Goal: Information Seeking & Learning: Learn about a topic

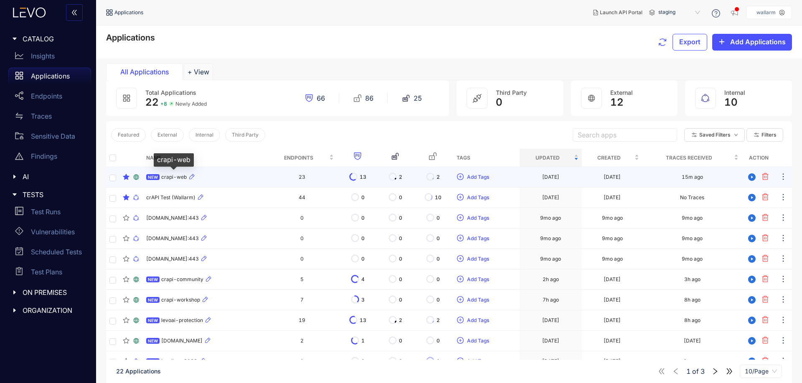
click at [175, 175] on span "crapi-web" at bounding box center [173, 177] width 25 height 6
click at [358, 177] on icon at bounding box center [353, 176] width 9 height 9
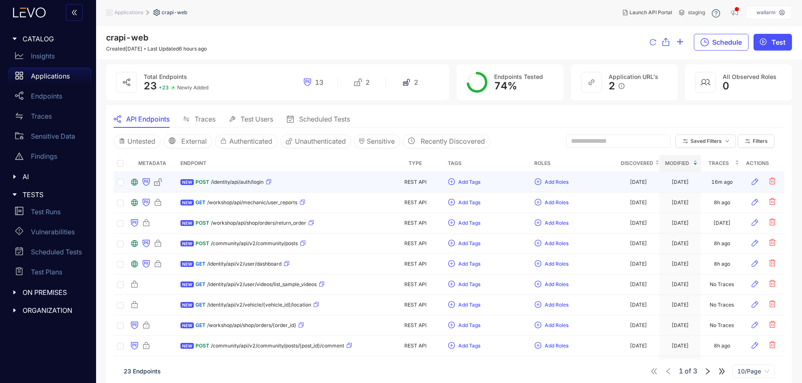
drag, startPoint x: 372, startPoint y: 177, endPoint x: 358, endPoint y: 172, distance: 14.1
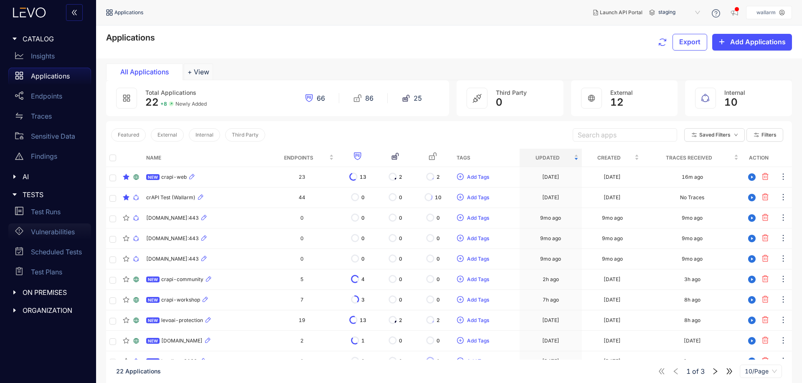
click at [56, 229] on p "Vulnerabilities" at bounding box center [53, 232] width 44 height 8
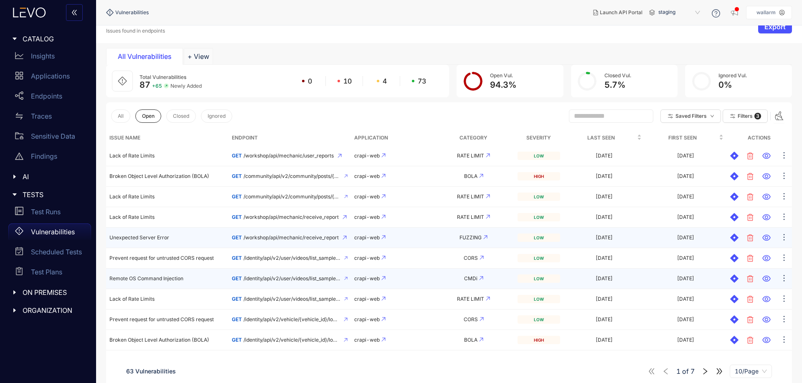
scroll to position [59, 0]
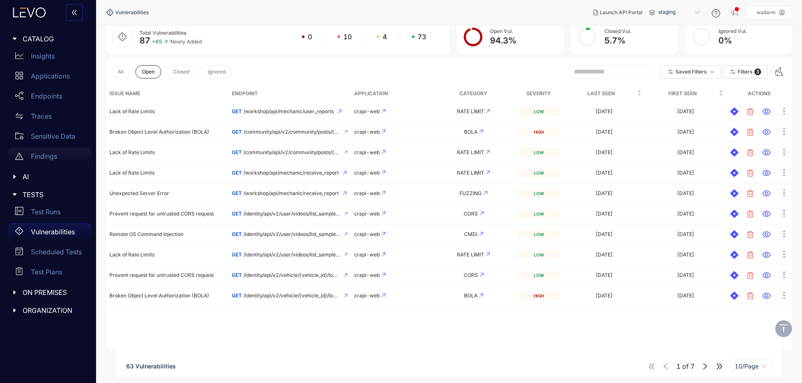
click at [54, 155] on p "Findings" at bounding box center [44, 156] width 26 height 8
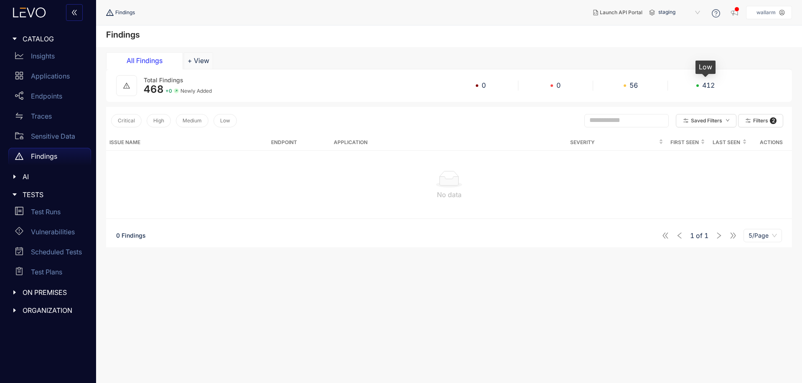
click at [699, 84] on div "412" at bounding box center [705, 85] width 75 height 8
click at [755, 120] on span "Filters" at bounding box center [760, 121] width 15 height 6
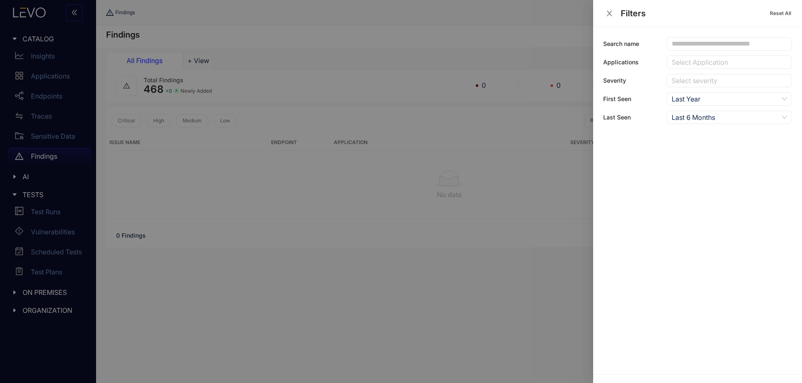
click at [497, 326] on div at bounding box center [401, 191] width 802 height 383
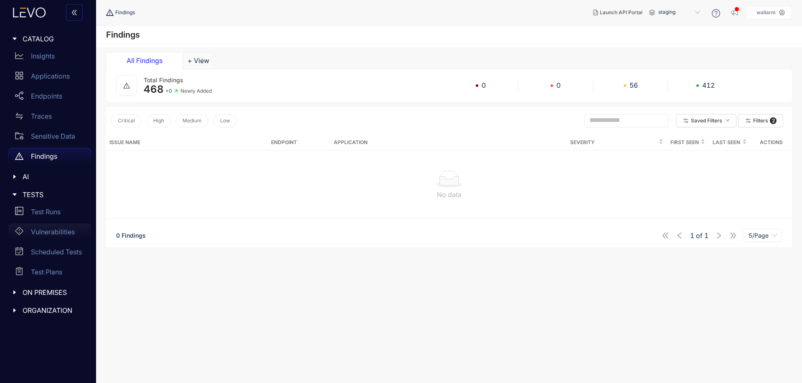
click at [49, 232] on p "Vulnerabilities" at bounding box center [53, 232] width 44 height 8
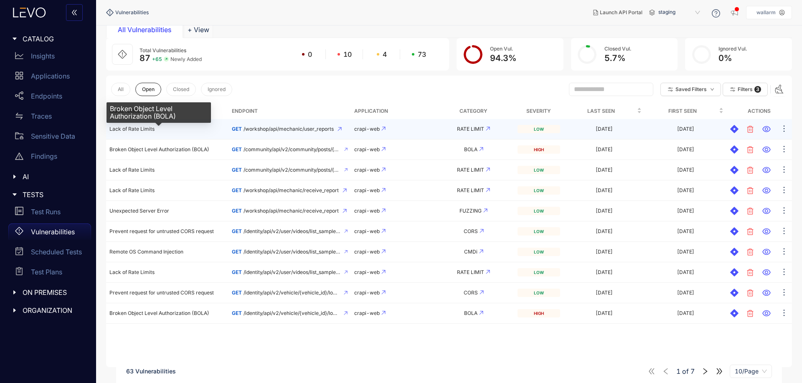
scroll to position [18, 0]
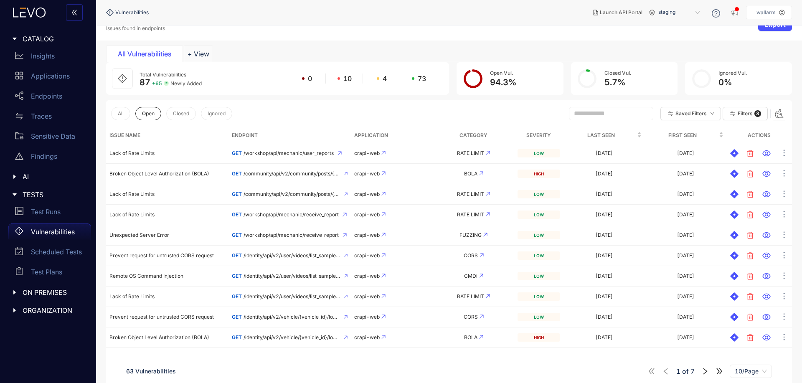
click at [429, 11] on nav "Vulnerabilities" at bounding box center [346, 12] width 480 height 15
click at [600, 46] on div "All Vulnerabilities + View" at bounding box center [449, 54] width 686 height 17
click at [55, 157] on p "Findings" at bounding box center [44, 156] width 26 height 8
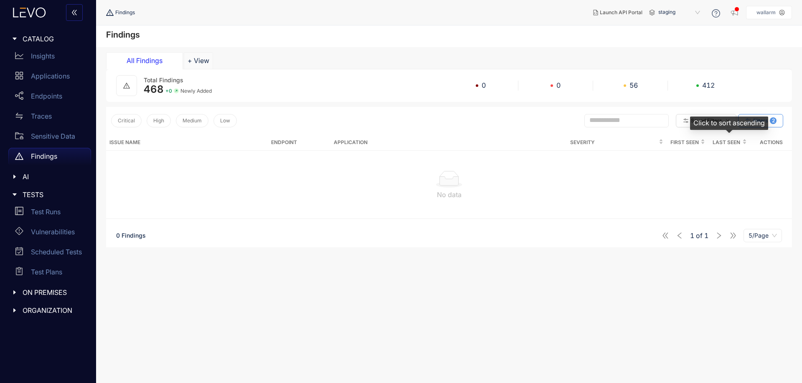
click at [765, 124] on div "Click to sort ascending" at bounding box center [729, 122] width 78 height 13
click at [772, 119] on span "2" at bounding box center [773, 120] width 7 height 7
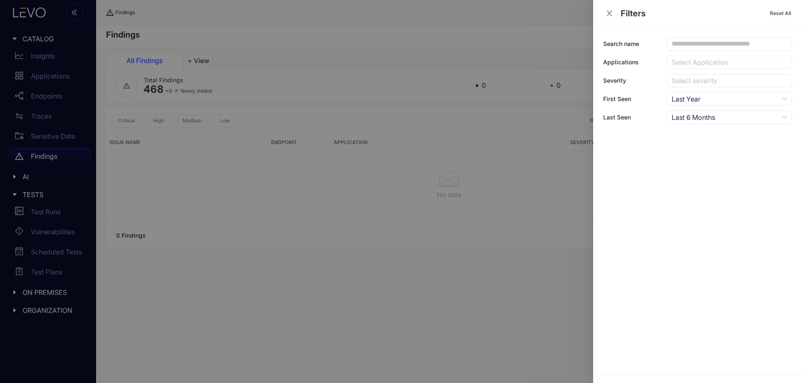
click at [719, 102] on div "Last Year" at bounding box center [724, 99] width 107 height 13
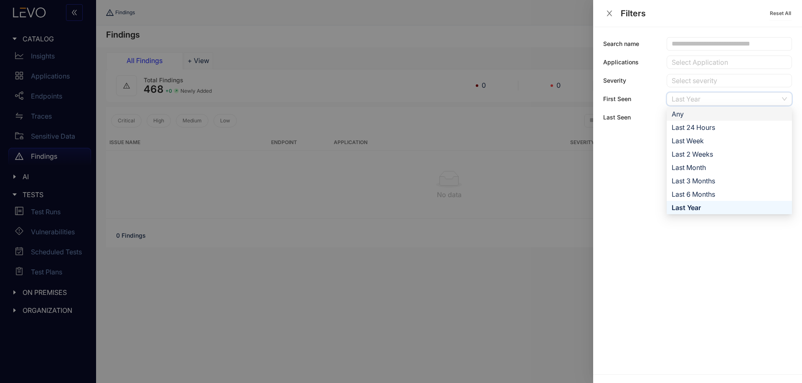
click at [699, 116] on div "Any" at bounding box center [728, 113] width 115 height 9
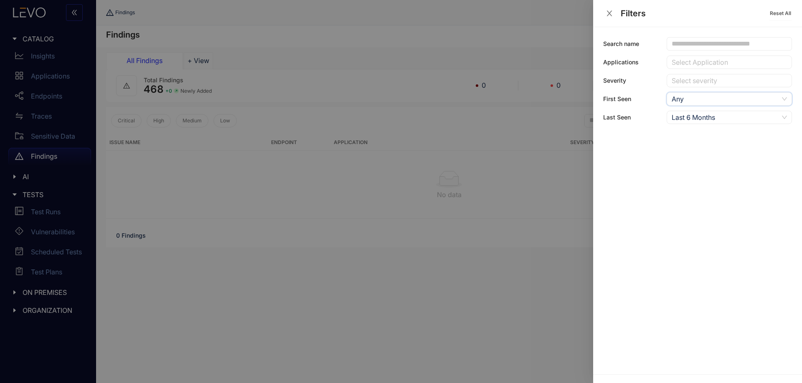
click at [705, 119] on div "Last 6 Months" at bounding box center [724, 117] width 107 height 13
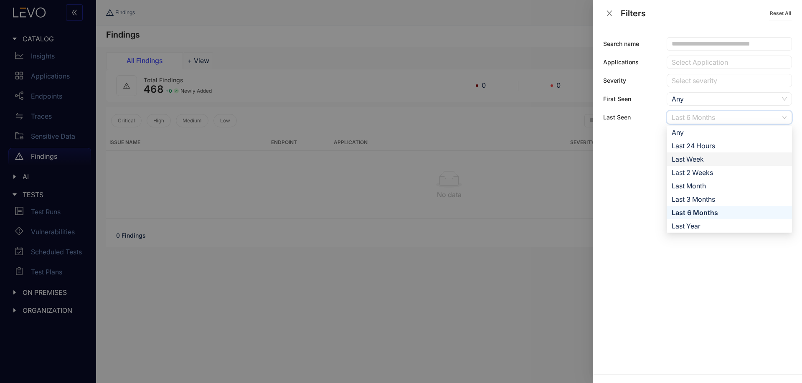
click at [704, 157] on div "Last Week" at bounding box center [728, 158] width 115 height 9
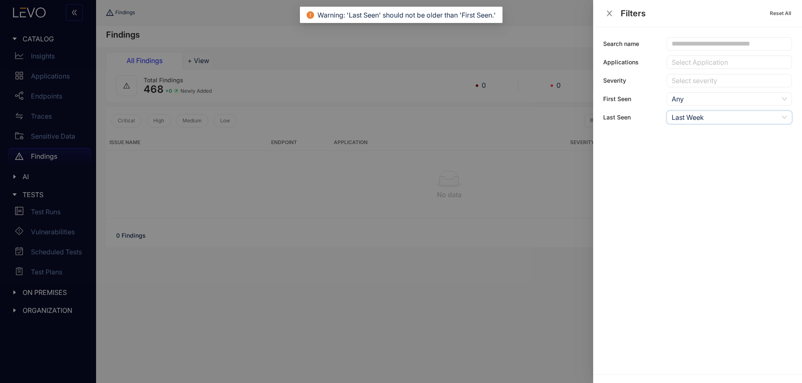
click at [716, 122] on div "Last Week" at bounding box center [724, 117] width 107 height 13
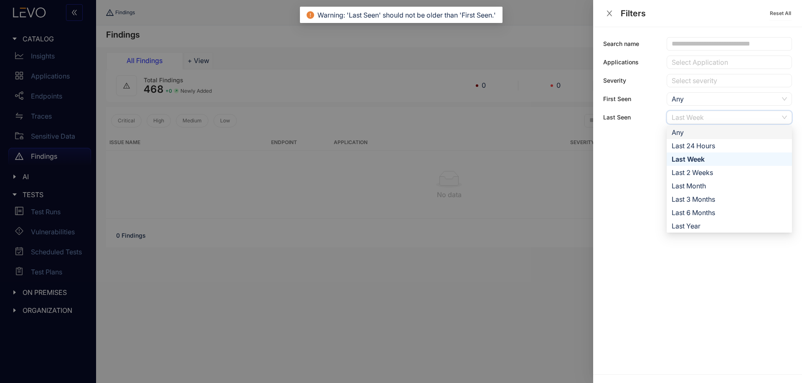
click at [692, 131] on div "Any" at bounding box center [728, 132] width 115 height 9
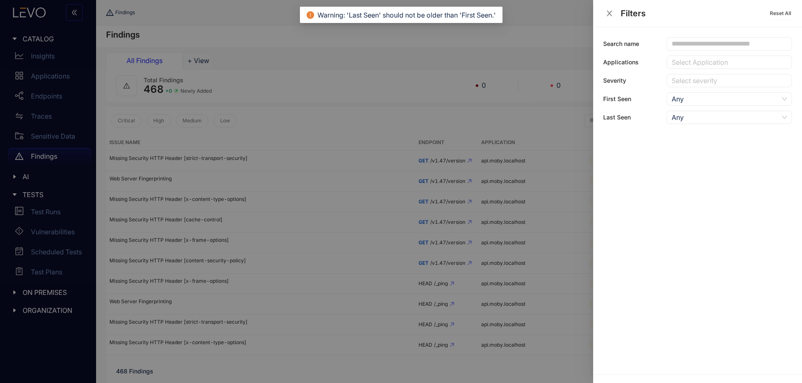
click at [476, 298] on div at bounding box center [401, 191] width 802 height 383
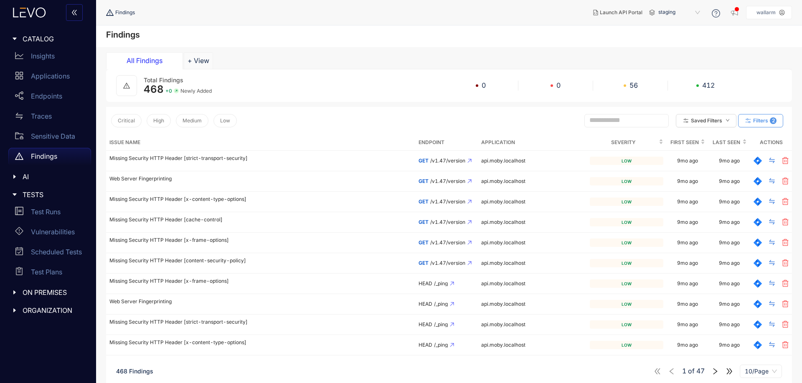
click at [760, 122] on span "Filters" at bounding box center [760, 121] width 15 height 6
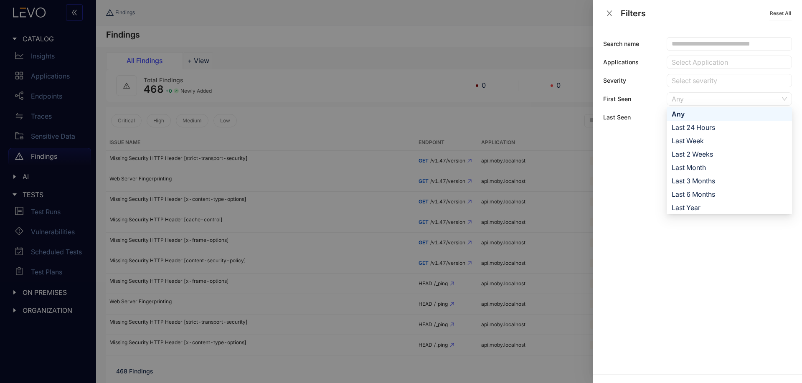
click at [704, 103] on div "Any" at bounding box center [724, 99] width 107 height 13
drag, startPoint x: 703, startPoint y: 140, endPoint x: 701, endPoint y: 131, distance: 9.0
click at [703, 140] on div "Last Week" at bounding box center [728, 140] width 115 height 9
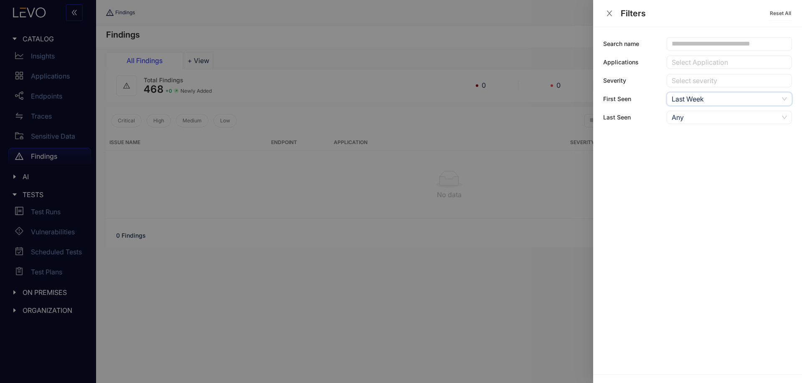
click at [697, 121] on div "Any" at bounding box center [724, 117] width 107 height 13
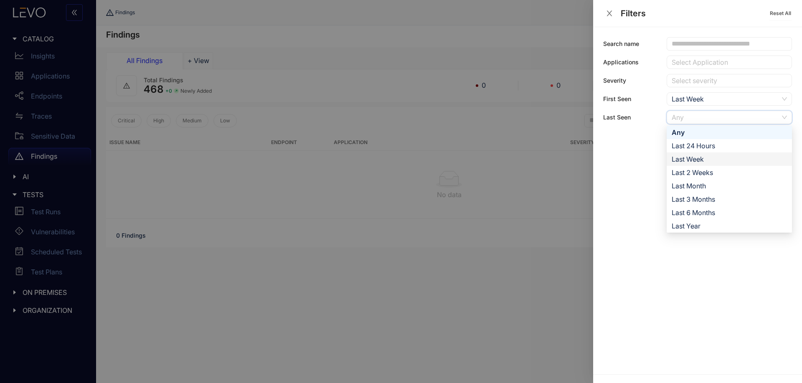
click at [703, 156] on div "Last Week" at bounding box center [728, 158] width 115 height 9
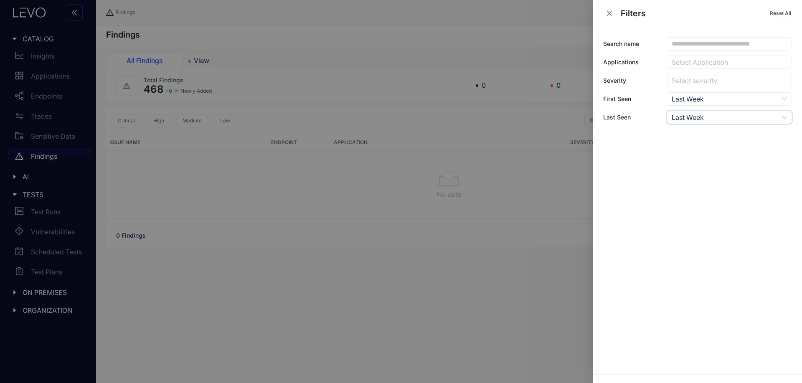
click at [698, 95] on div "Last Week" at bounding box center [724, 99] width 107 height 13
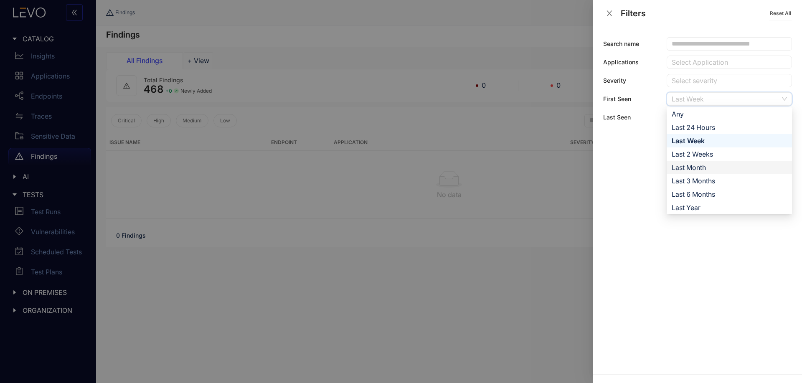
click at [713, 166] on div "Last Month" at bounding box center [728, 167] width 115 height 9
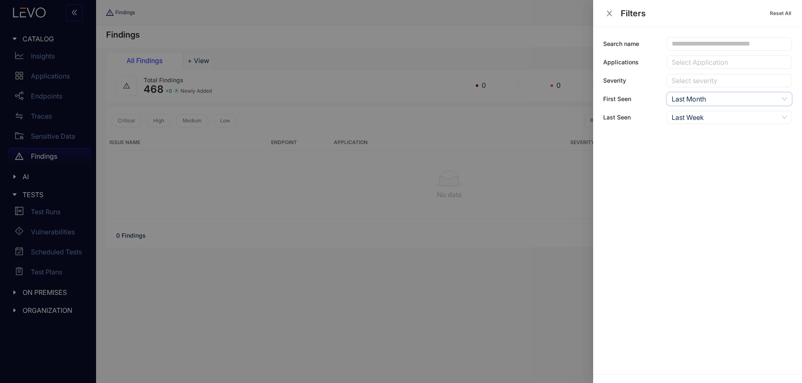
click at [691, 117] on div "Last Week" at bounding box center [724, 117] width 107 height 13
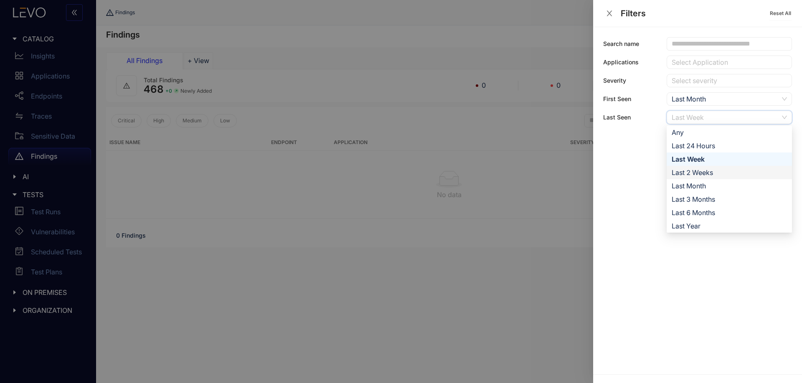
click at [701, 180] on div "Last Month" at bounding box center [728, 185] width 125 height 13
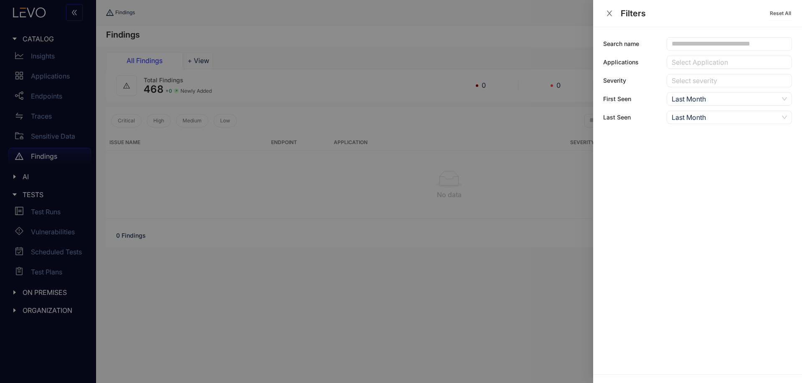
click at [384, 310] on div at bounding box center [401, 191] width 802 height 383
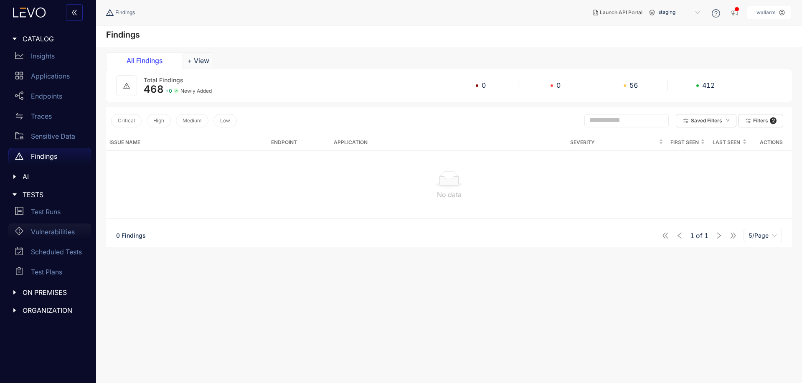
click at [31, 231] on p "Vulnerabilities" at bounding box center [53, 232] width 44 height 8
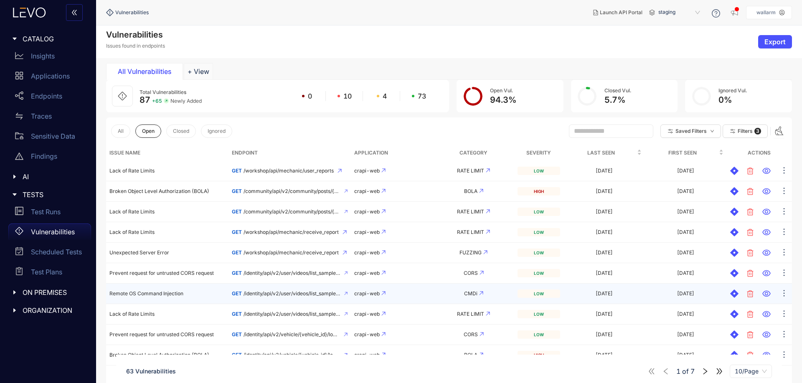
click at [173, 295] on span "Remote OS Command Injection" at bounding box center [146, 293] width 74 height 6
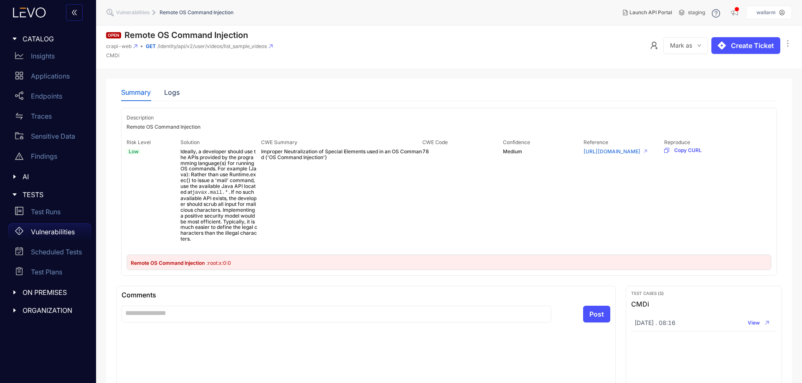
click at [228, 266] on div "Remote OS Command Injection : root:x:0:0" at bounding box center [449, 262] width 644 height 15
click at [172, 92] on div "Logs" at bounding box center [171, 93] width 15 height 8
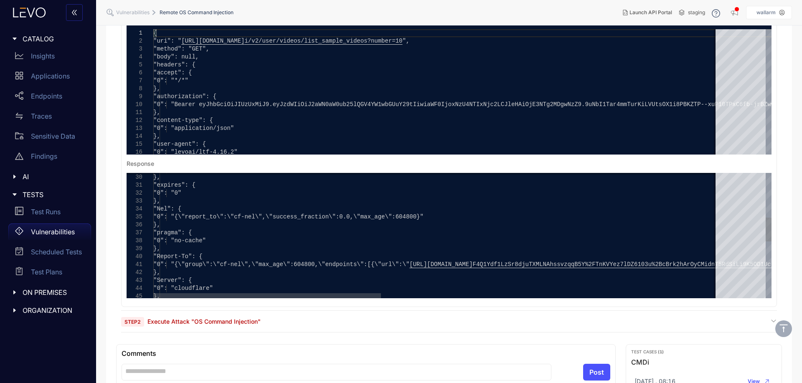
scroll to position [137, 0]
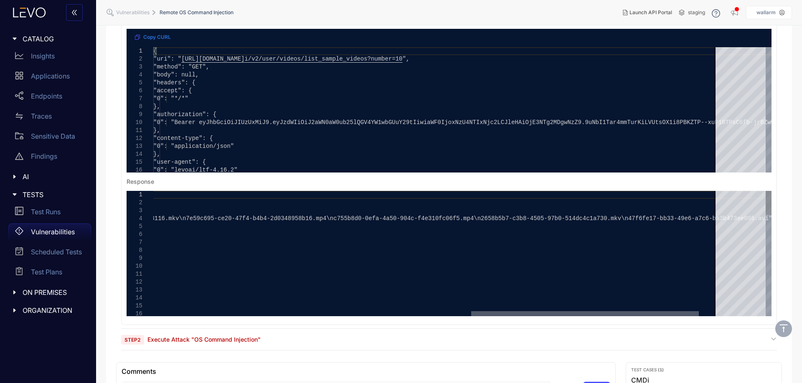
drag, startPoint x: 294, startPoint y: 312, endPoint x: 199, endPoint y: 280, distance: 99.6
click at [211, 284] on div ""CF-RAY": { "0": "DYNAMIC" }, "0": "no-cache, no-store, max-age=0, must-re vali…" at bounding box center [462, 253] width 618 height 125
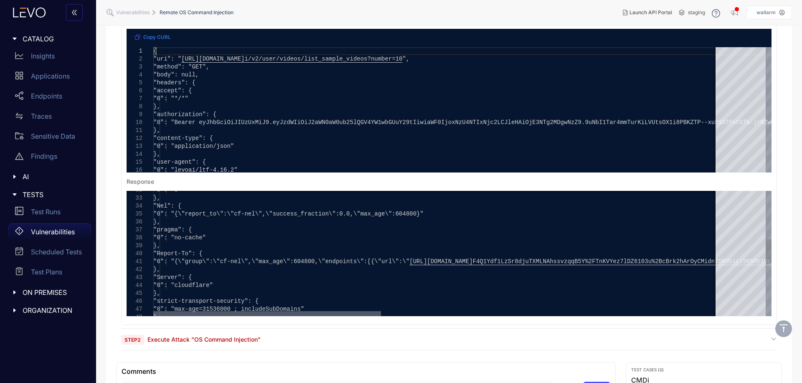
drag, startPoint x: 334, startPoint y: 312, endPoint x: 218, endPoint y: 300, distance: 116.2
click at [212, 304] on div ""0": "0" }, "Nel": { "0": "{\"report_to\":\"cf-nel\",\"success_fr action\":0.0,…" at bounding box center [462, 253] width 618 height 125
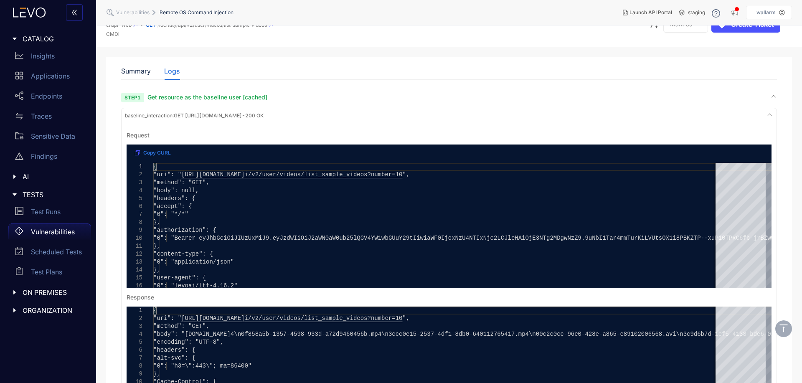
scroll to position [0, 0]
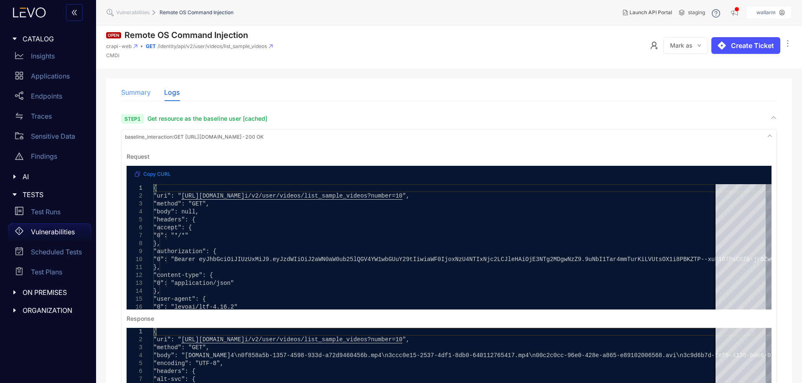
click at [138, 85] on div "Summary" at bounding box center [136, 93] width 30 height 18
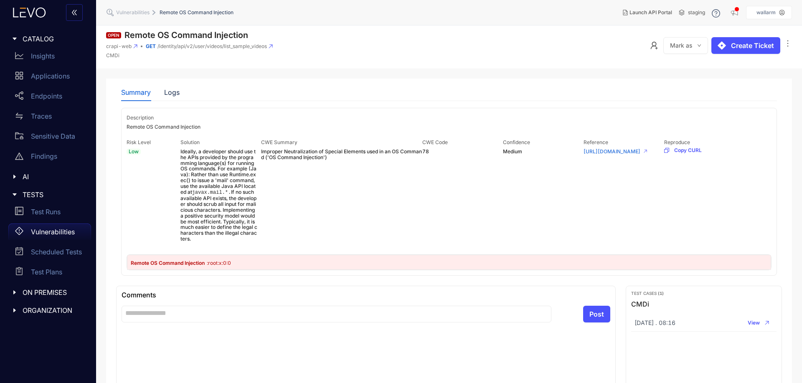
click at [223, 265] on span ": root:x:0:0" at bounding box center [219, 263] width 24 height 6
click at [222, 261] on span ": root:x:0:0" at bounding box center [219, 263] width 24 height 6
drag, startPoint x: 244, startPoint y: 263, endPoint x: 211, endPoint y: 265, distance: 32.6
click at [211, 265] on div "Remote OS Command Injection : root:x:0:0" at bounding box center [449, 262] width 644 height 15
copy span "root:x:0:0"
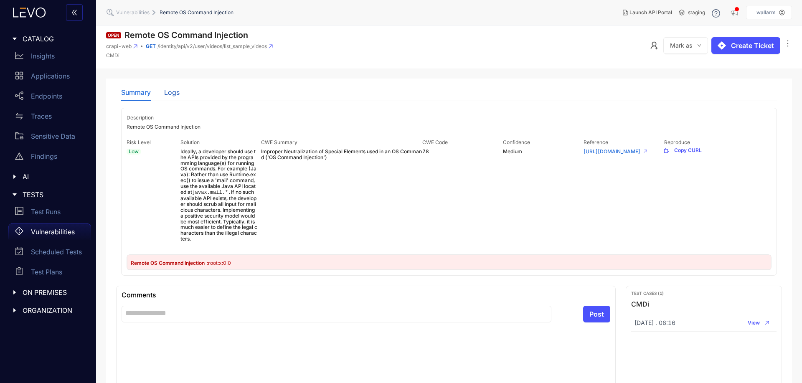
click at [174, 89] on div "Logs" at bounding box center [171, 93] width 15 height 8
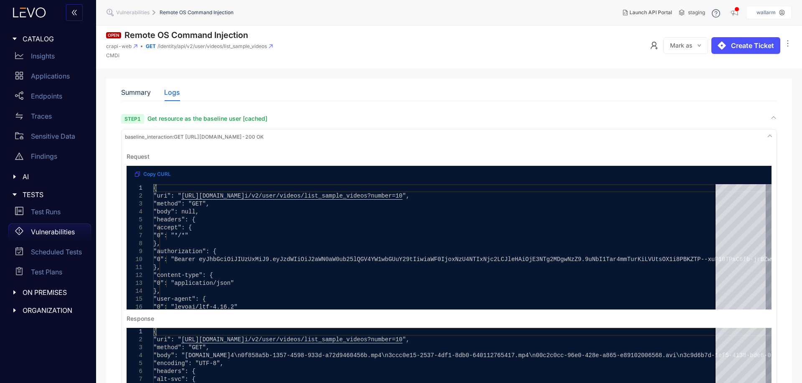
click at [489, 104] on div "Summary Logs Description Remote OS Command Injection Risk Level Low Solution Id…" at bounding box center [449, 286] width 656 height 405
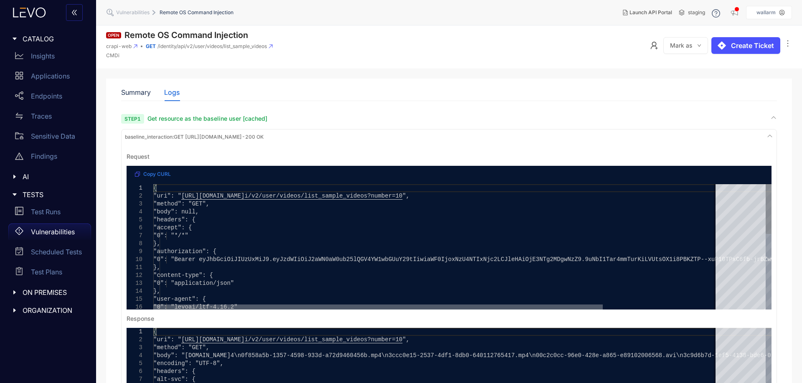
drag, startPoint x: 440, startPoint y: 305, endPoint x: 238, endPoint y: 292, distance: 202.5
click at [238, 292] on div ""0": "levoai/ltf-4.16.2" }, "user-agent": { }, "content-type": { "0": "applicat…" at bounding box center [462, 246] width 618 height 125
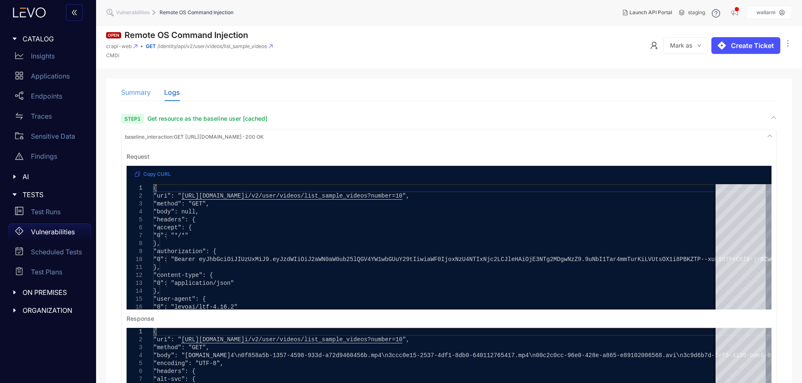
click at [136, 99] on div "Summary" at bounding box center [136, 93] width 30 height 18
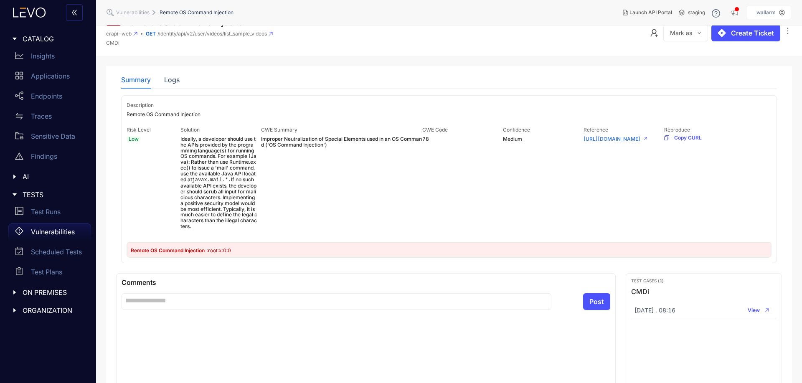
scroll to position [7, 0]
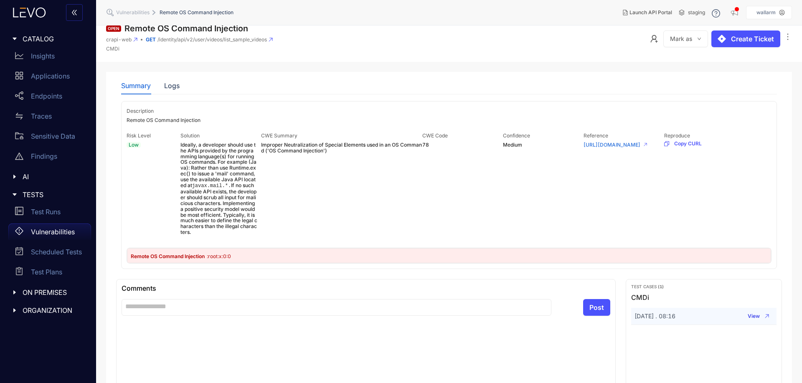
click at [752, 316] on span "View" at bounding box center [753, 316] width 12 height 6
drag, startPoint x: 180, startPoint y: 87, endPoint x: 173, endPoint y: 87, distance: 7.1
click at [180, 87] on div "Summary Logs" at bounding box center [449, 86] width 656 height 18
click at [170, 86] on div "Logs" at bounding box center [171, 86] width 15 height 8
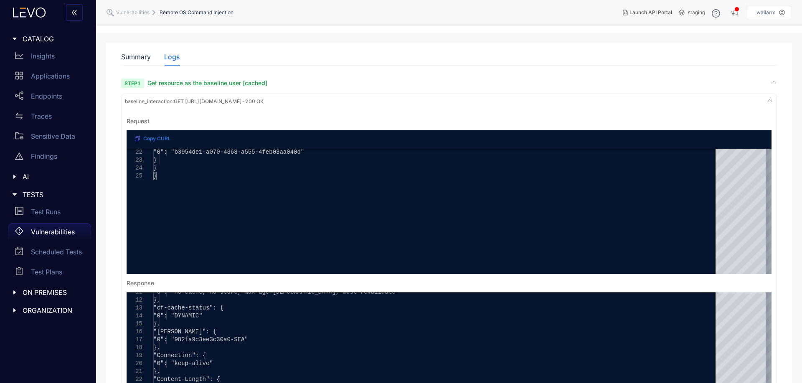
scroll to position [174, 0]
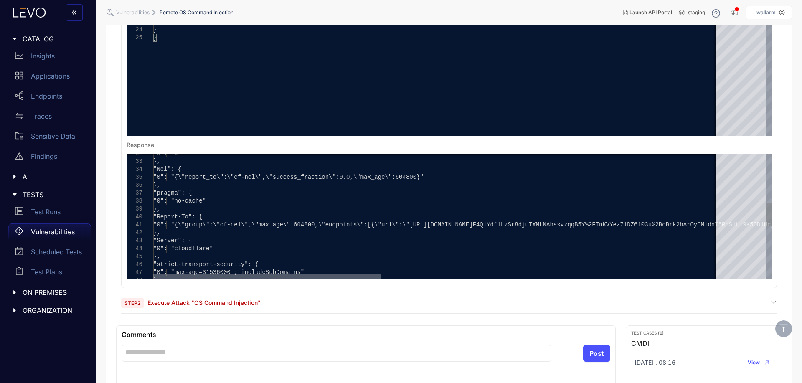
drag, startPoint x: 349, startPoint y: 276, endPoint x: 272, endPoint y: 274, distance: 77.7
click at [272, 274] on div at bounding box center [267, 276] width 228 height 5
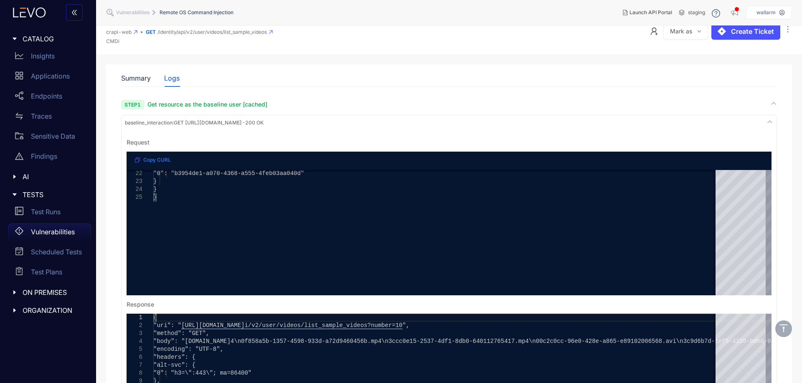
scroll to position [0, 0]
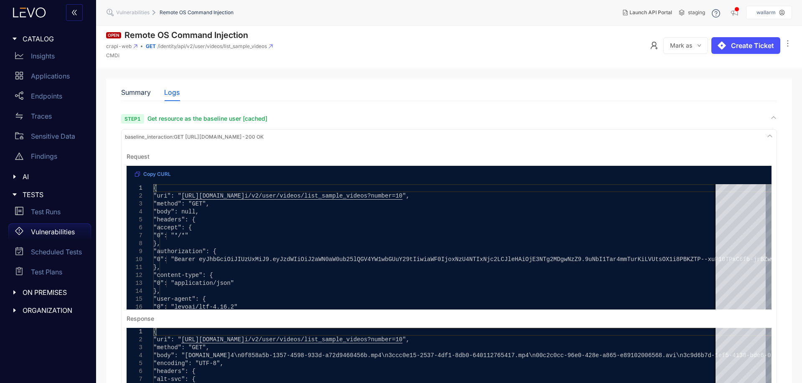
click at [159, 175] on span "Copy CURL" at bounding box center [157, 174] width 28 height 6
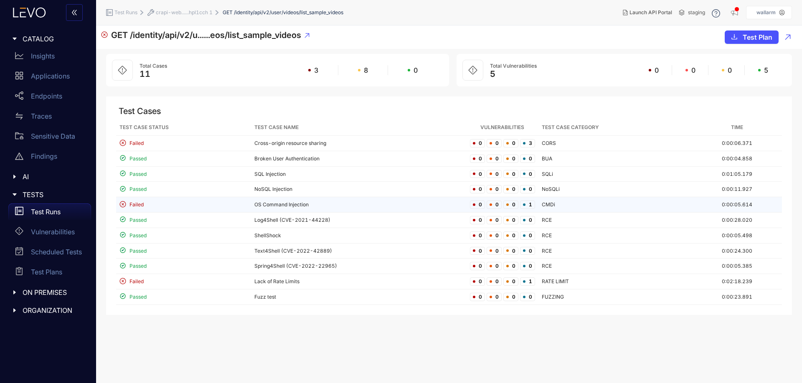
click at [353, 209] on td "OS Command Injection" at bounding box center [358, 204] width 215 height 15
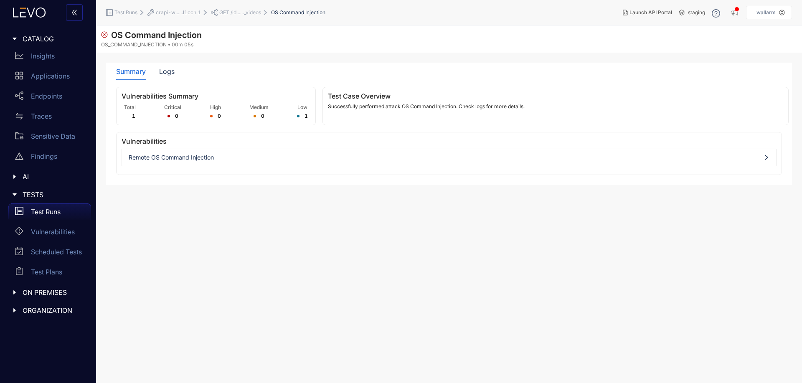
click at [218, 161] on div "Remote OS Command Injection" at bounding box center [449, 157] width 654 height 13
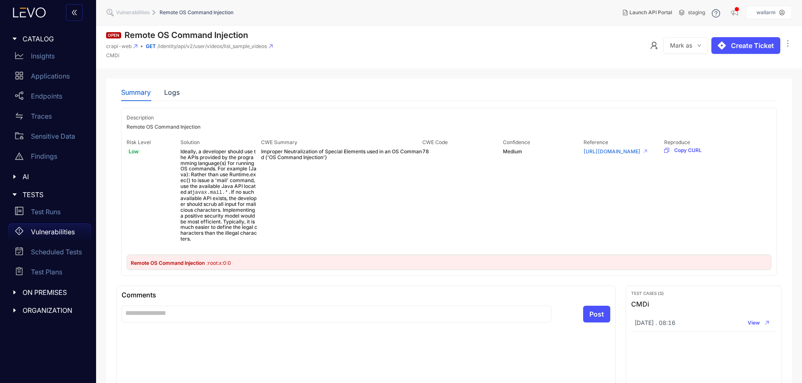
click at [160, 93] on div "Summary Logs" at bounding box center [150, 93] width 58 height 18
click at [171, 93] on div "Logs" at bounding box center [171, 93] width 15 height 8
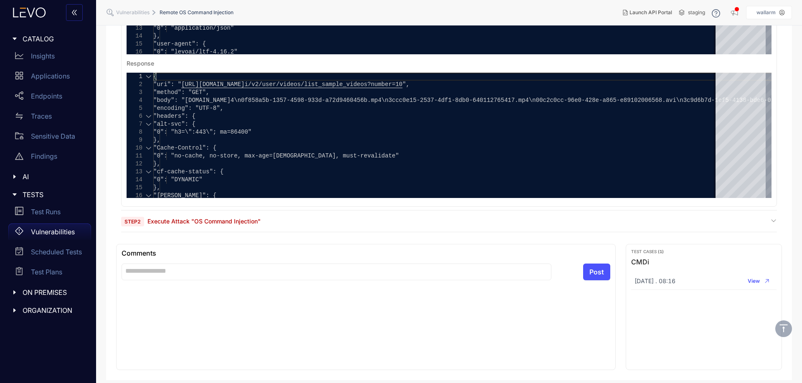
scroll to position [262, 0]
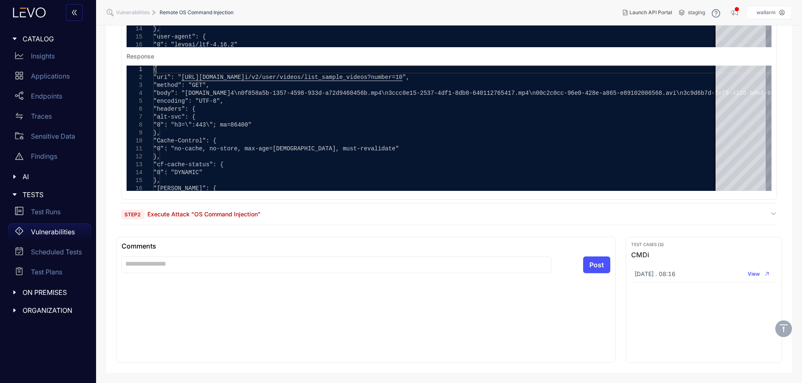
click at [143, 215] on span "Step 2" at bounding box center [132, 215] width 23 height 10
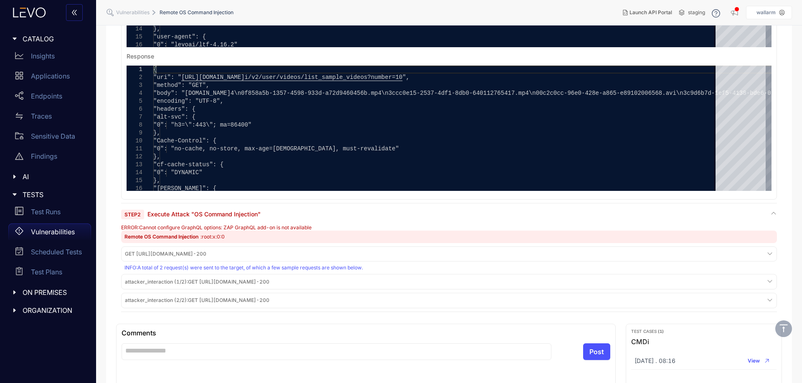
click at [253, 266] on div "INFO : A total of 2 request(s) were sent to the target, of which a few sample r…" at bounding box center [449, 268] width 651 height 6
click at [206, 254] on span "GET [URL][DOMAIN_NAME] - 200" at bounding box center [165, 254] width 81 height 6
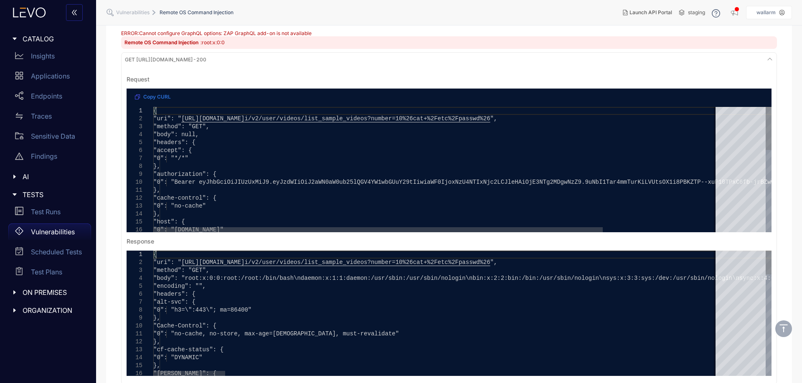
scroll to position [471, 0]
